Goal: Navigation & Orientation: Find specific page/section

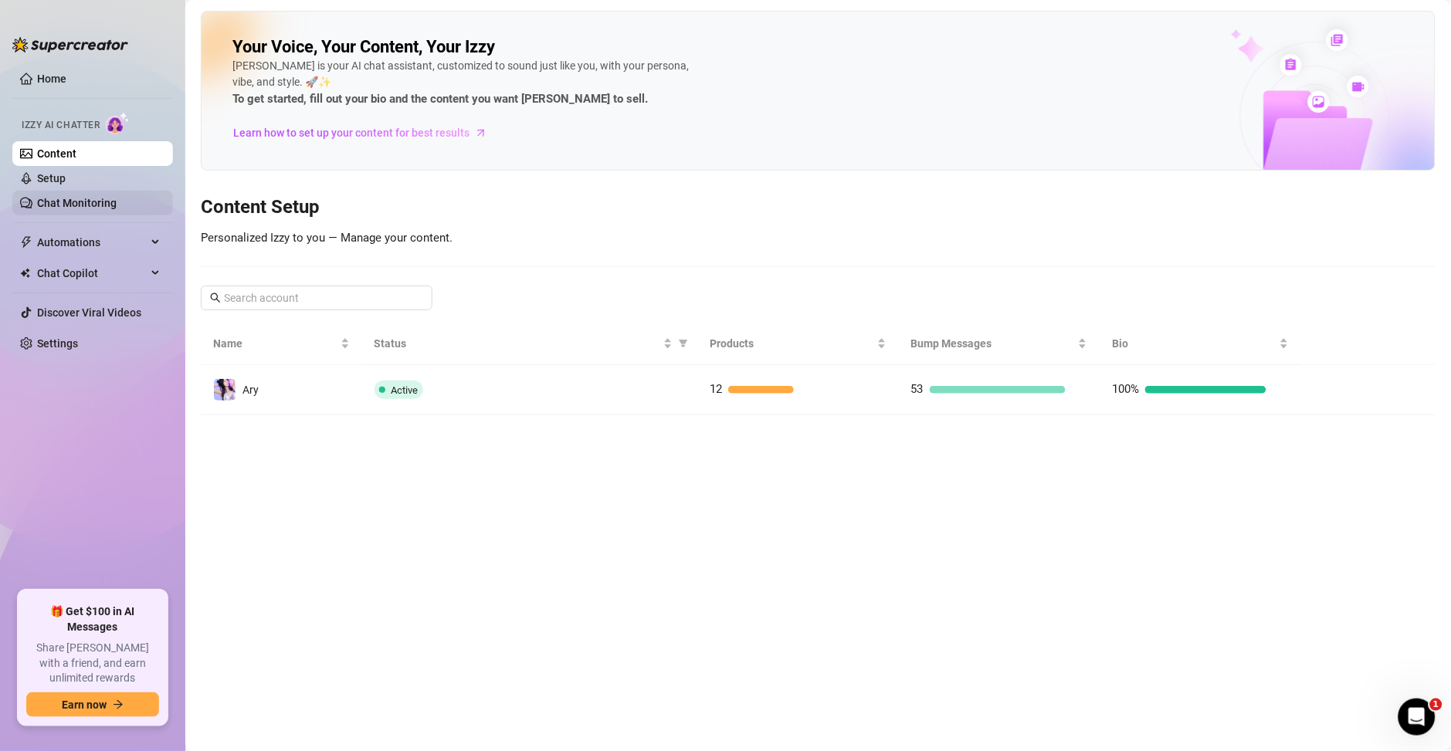
click at [46, 197] on link "Chat Monitoring" at bounding box center [77, 203] width 80 height 12
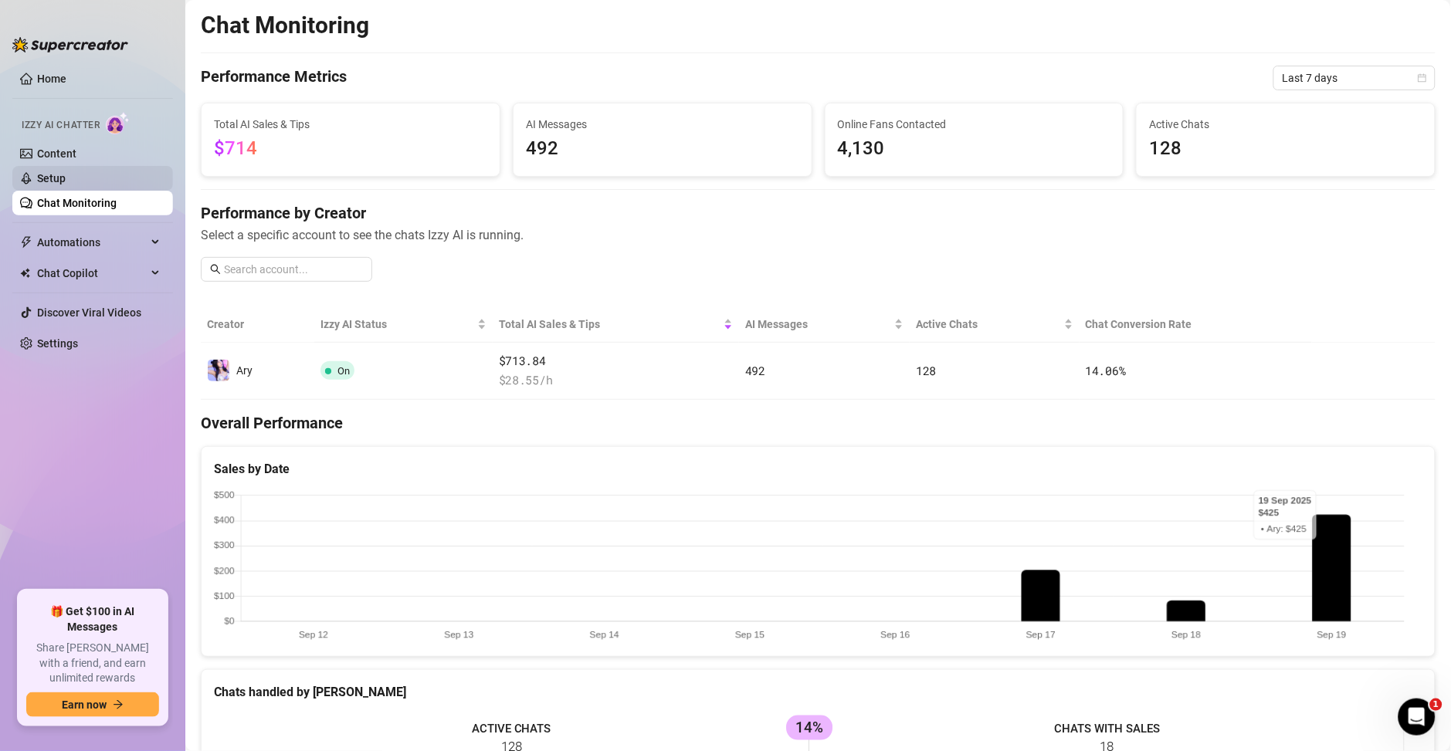
click at [66, 172] on link "Setup" at bounding box center [51, 178] width 29 height 12
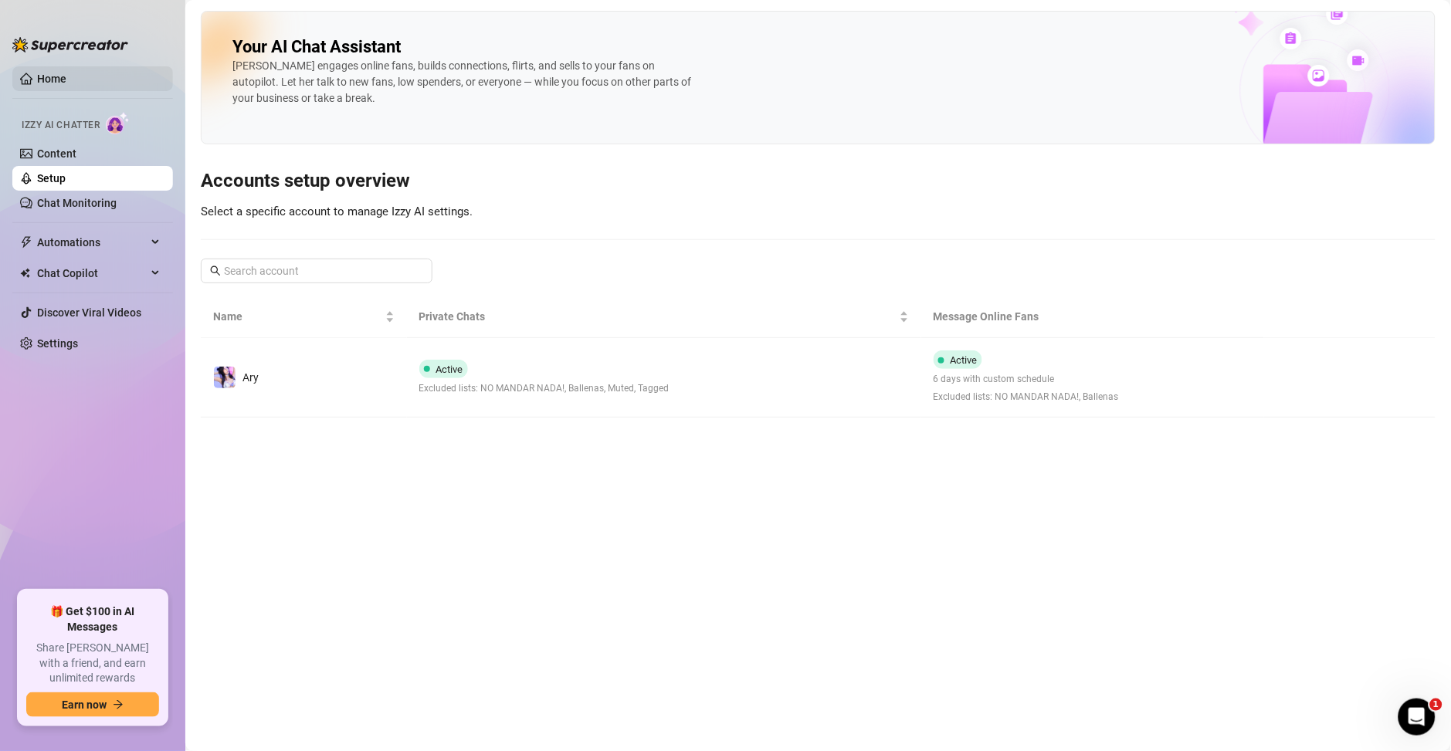
click at [66, 74] on link "Home" at bounding box center [51, 79] width 29 height 12
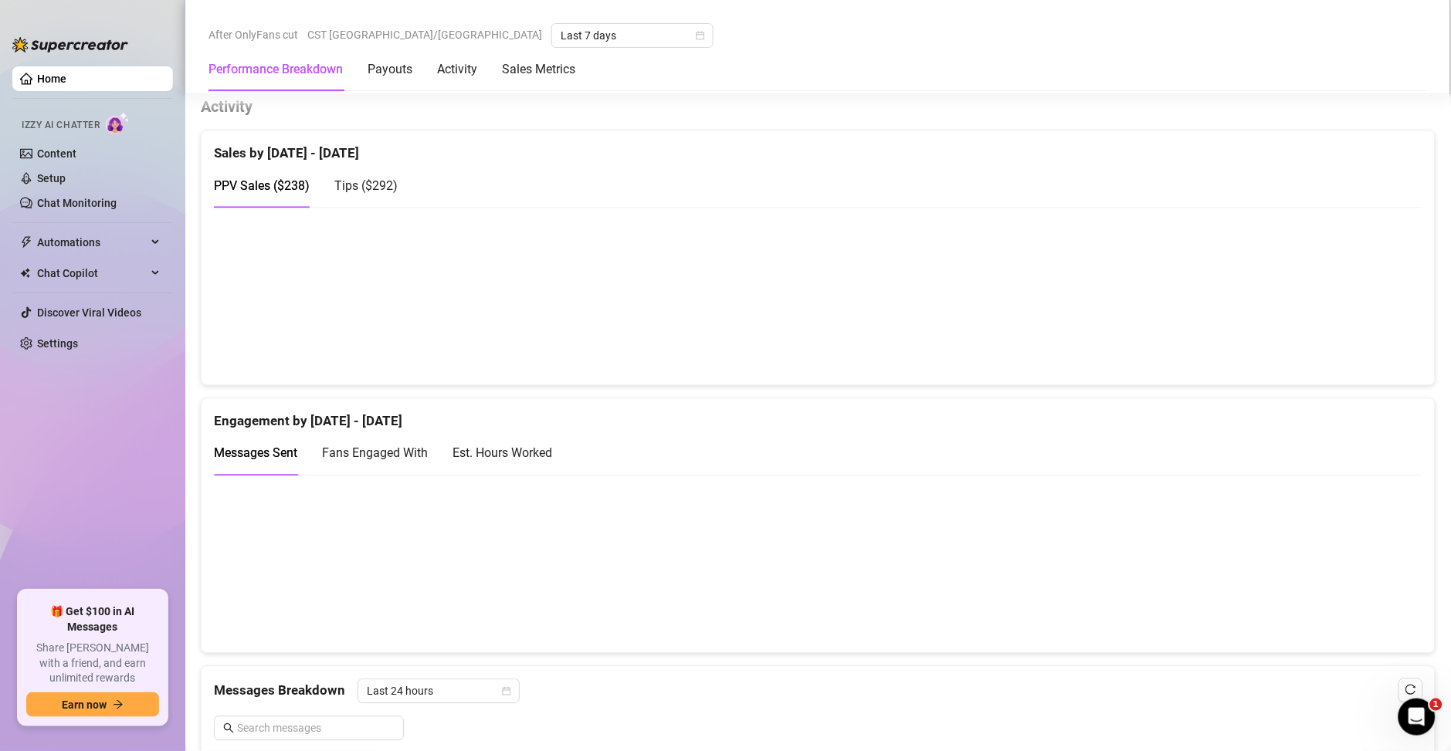
scroll to position [778, 0]
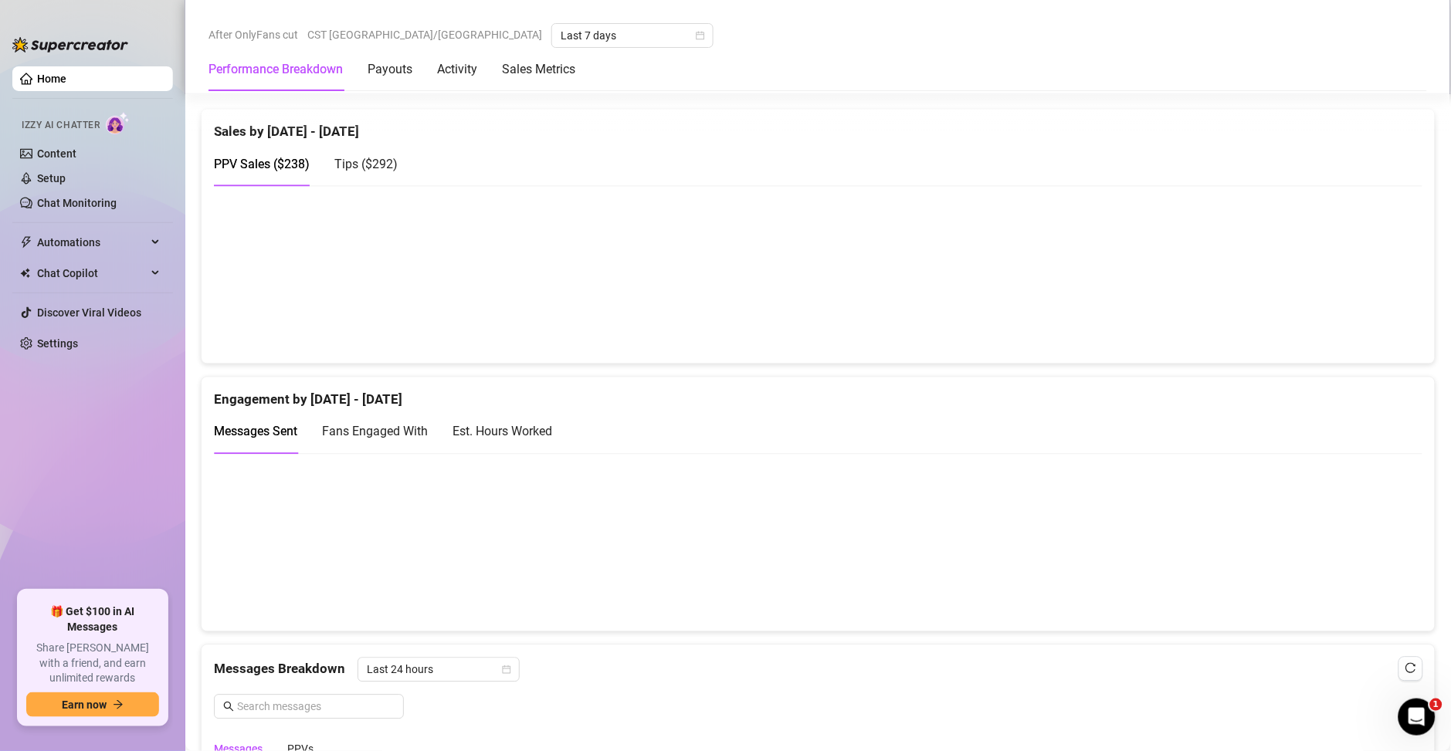
click at [523, 436] on div "Est. Hours Worked" at bounding box center [502, 431] width 100 height 19
